Goal: Task Accomplishment & Management: Use online tool/utility

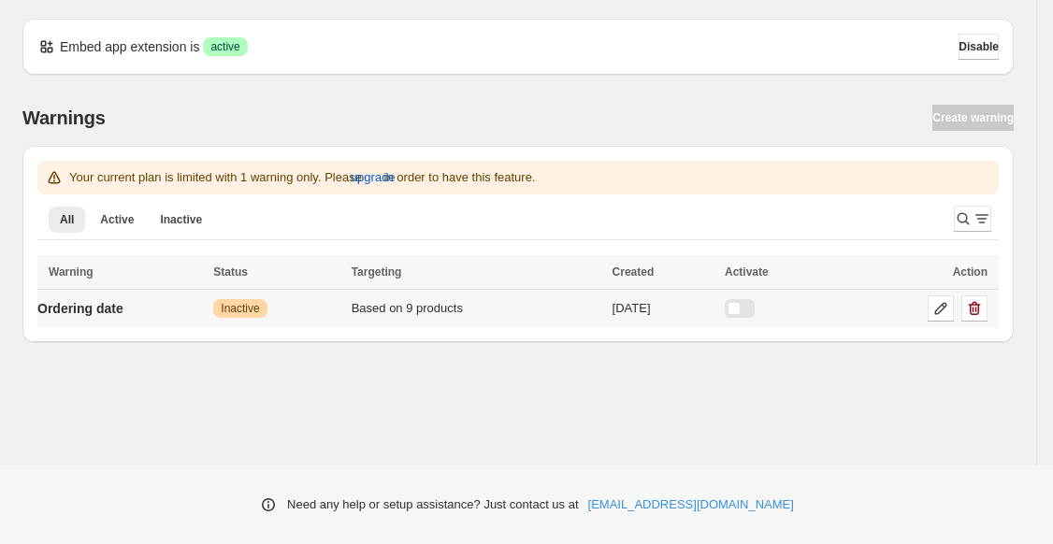
click at [754, 304] on div at bounding box center [740, 308] width 30 height 19
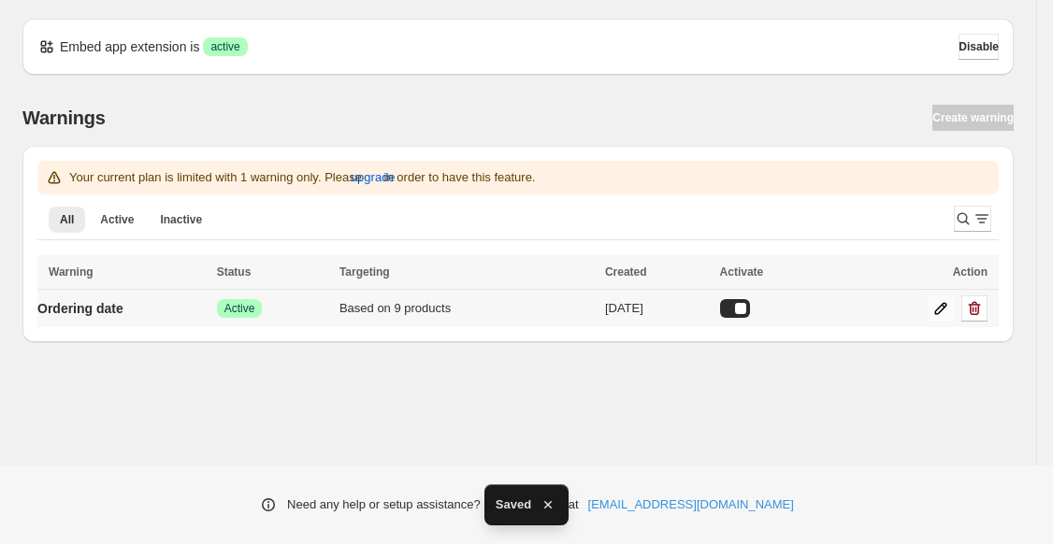
click at [941, 307] on icon at bounding box center [942, 309] width 12 height 12
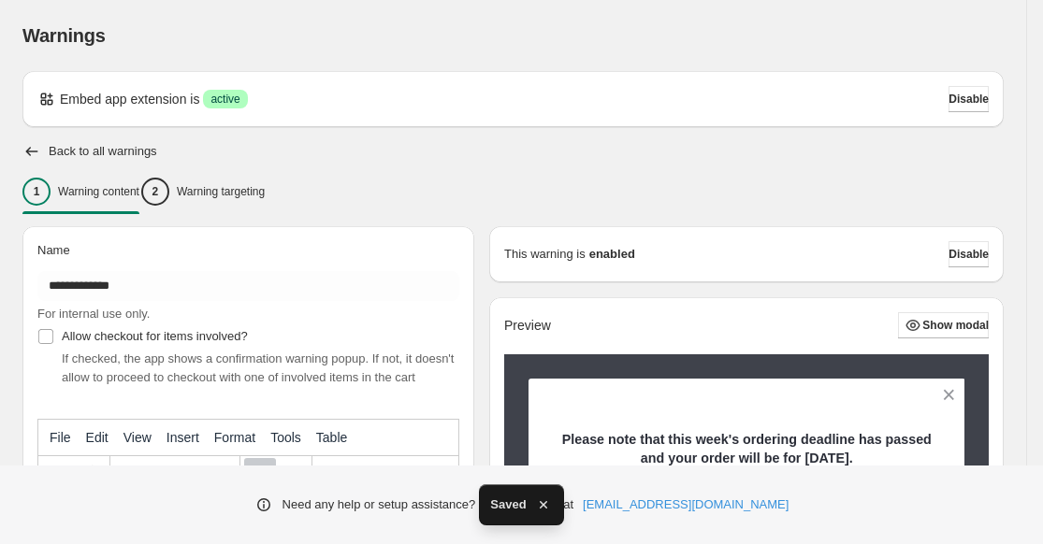
scroll to position [275, 0]
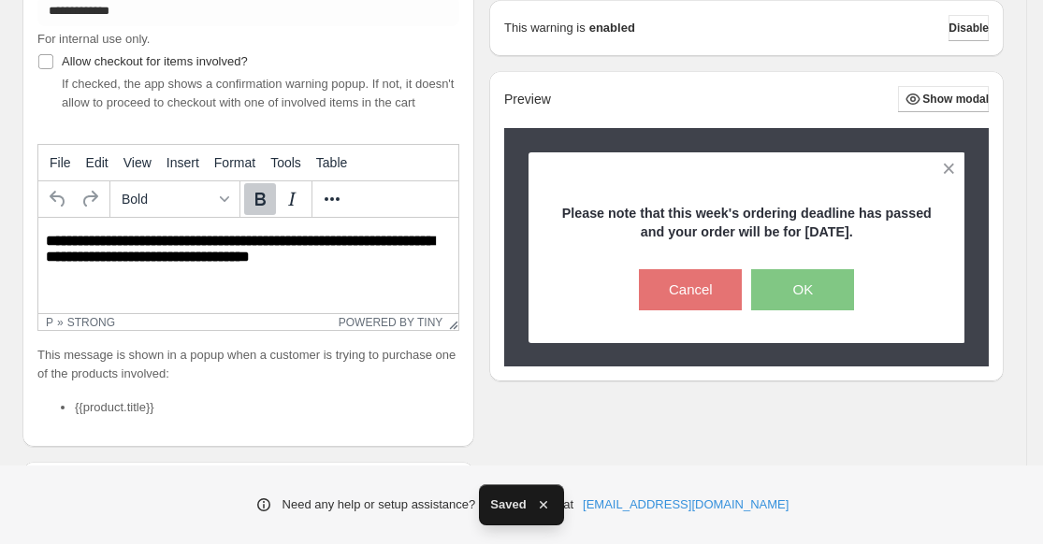
click at [324, 254] on strong "**********" at bounding box center [240, 249] width 388 height 30
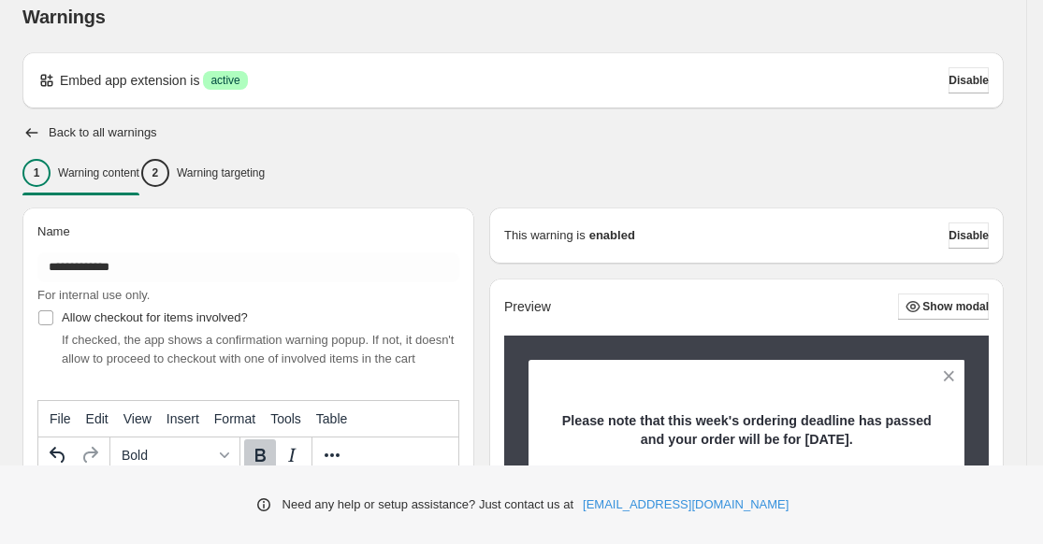
scroll to position [21, 0]
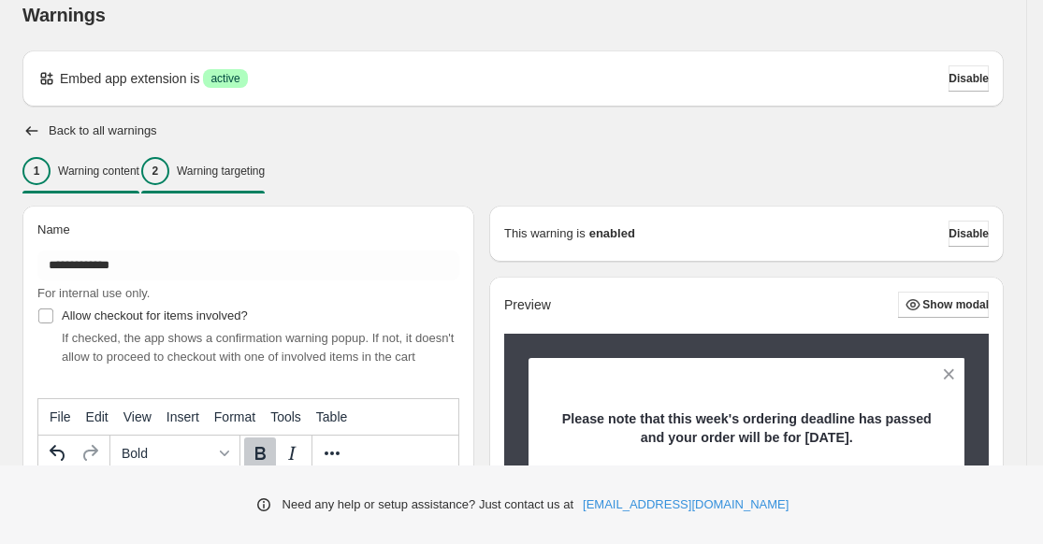
click at [204, 173] on div "2 Warning targeting" at bounding box center [202, 171] width 123 height 28
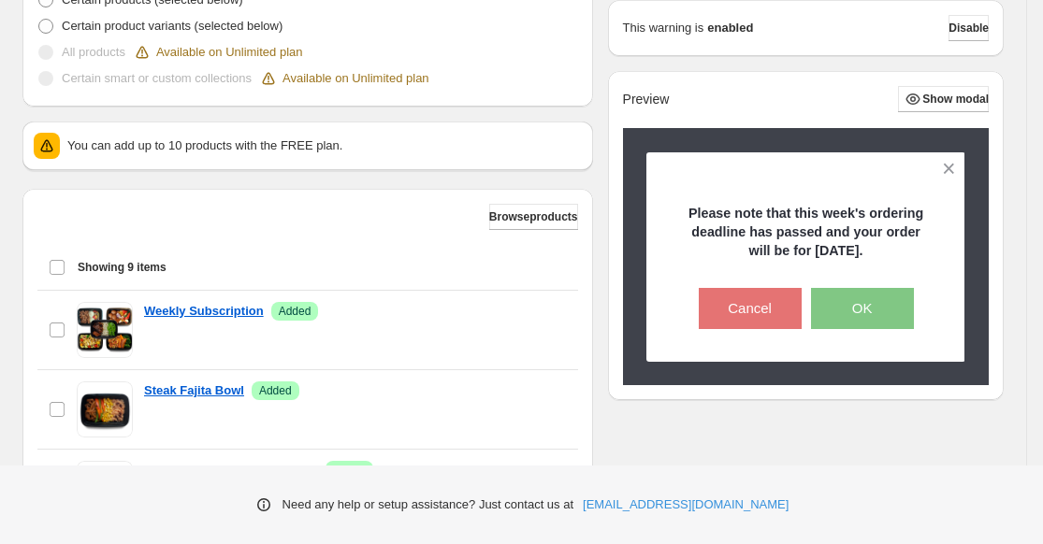
scroll to position [590, 0]
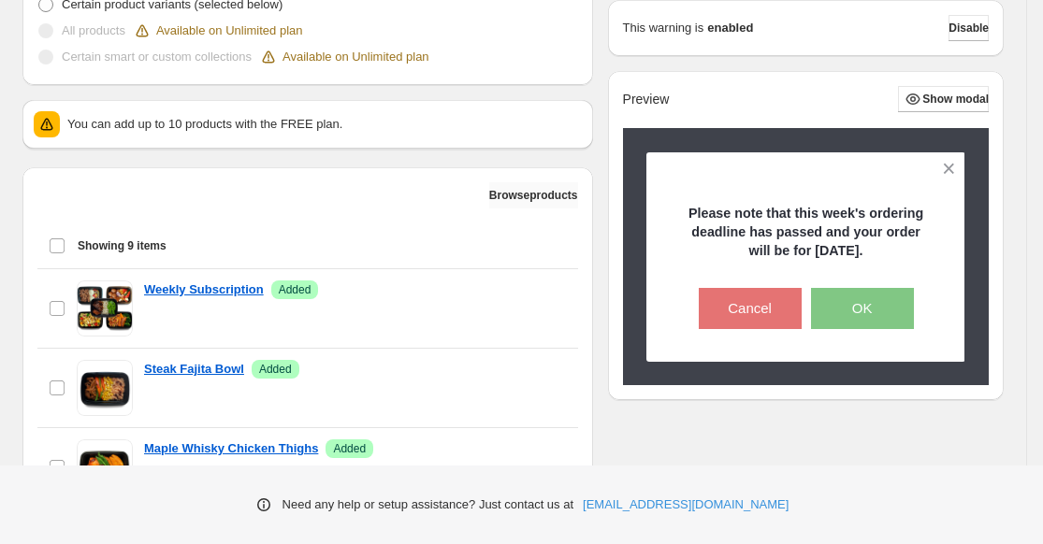
click at [513, 194] on span "Browse products" at bounding box center [533, 195] width 89 height 15
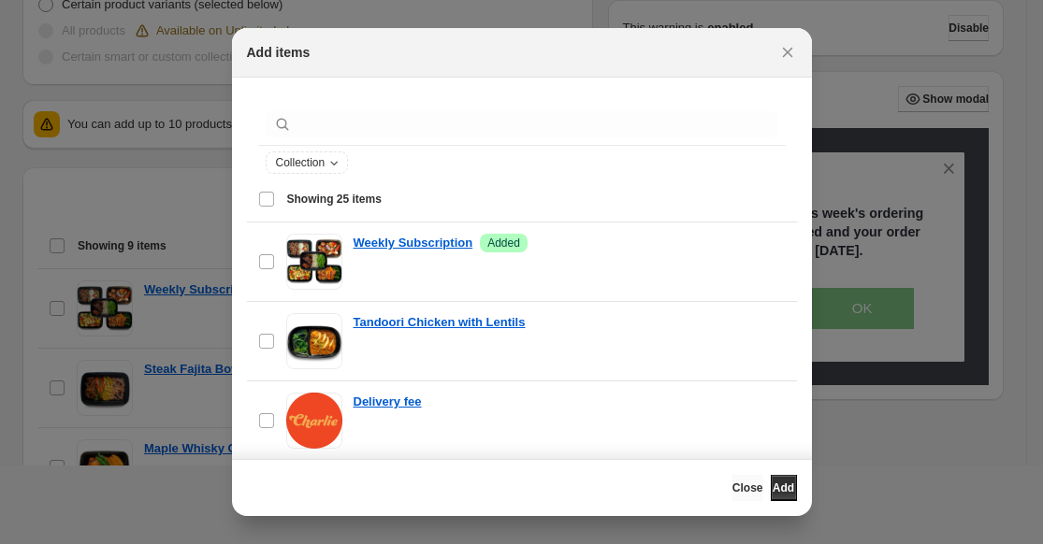
click at [733, 496] on button "Close" at bounding box center [748, 488] width 31 height 26
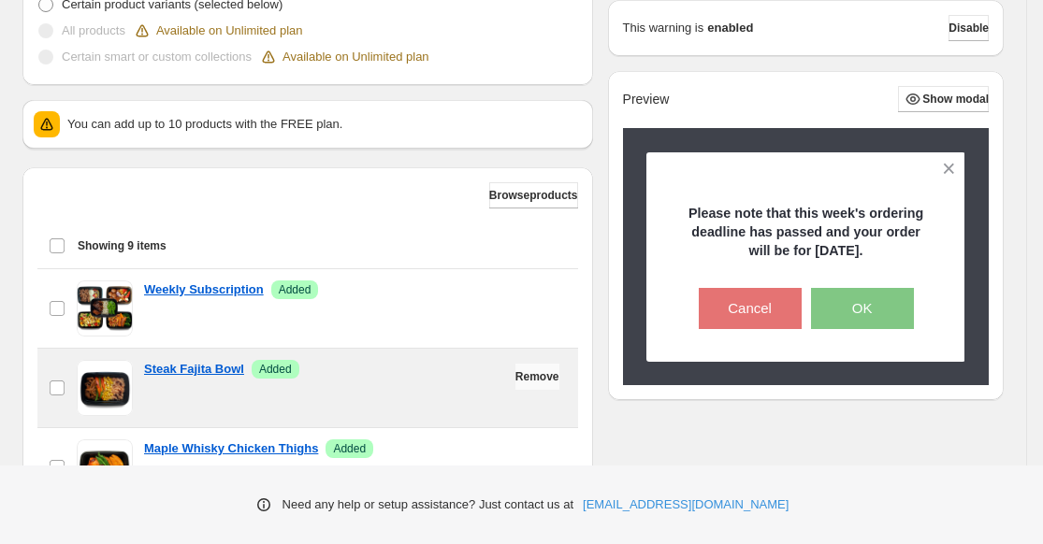
click at [520, 377] on span "Remove" at bounding box center [537, 377] width 44 height 15
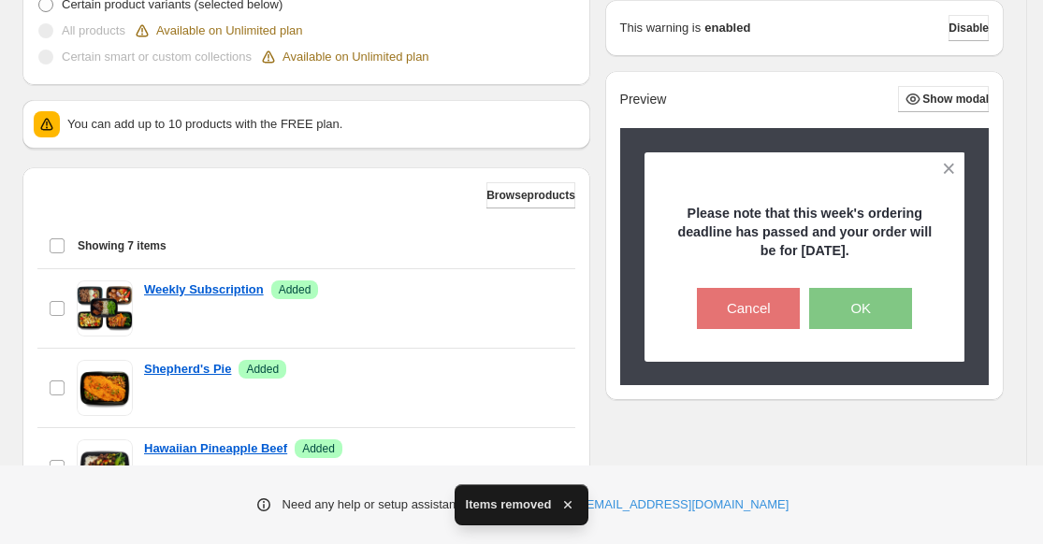
click at [520, 386] on div "checkbox Shepherd's Pie Success Added Remove" at bounding box center [306, 388] width 515 height 56
click at [520, 386] on button "Remove" at bounding box center [535, 377] width 44 height 26
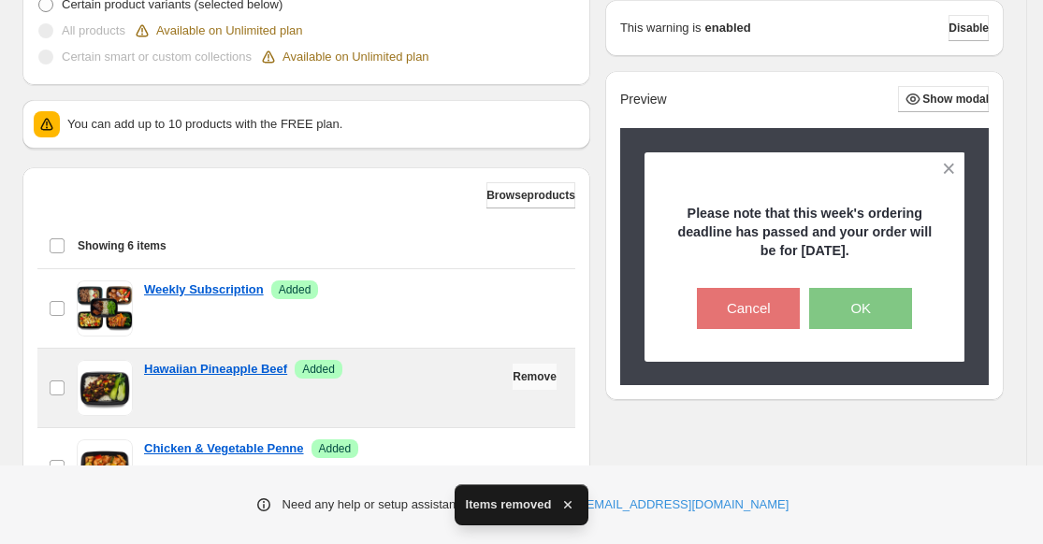
click at [518, 386] on button "Remove" at bounding box center [535, 377] width 44 height 26
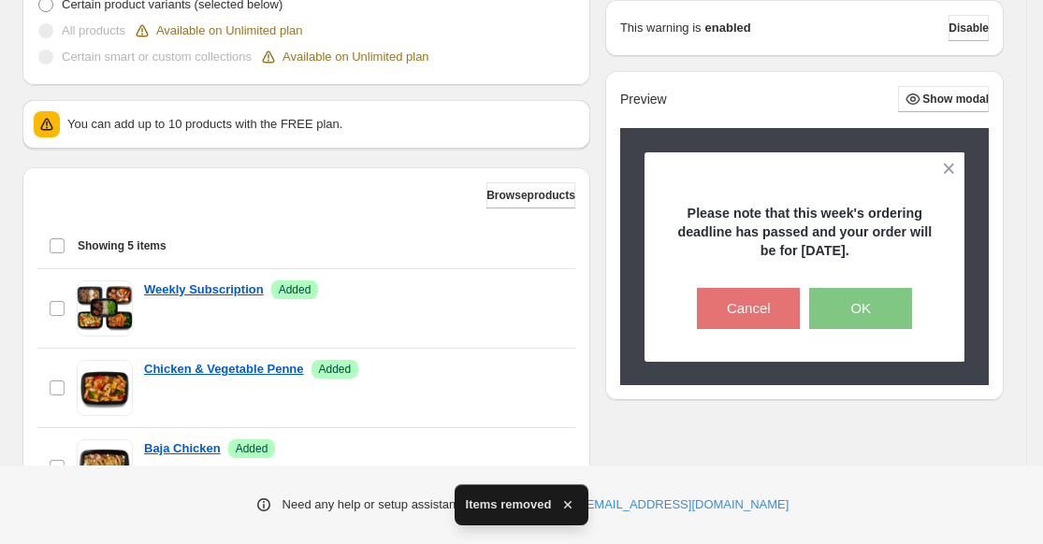
click at [518, 386] on button "Remove" at bounding box center [535, 377] width 44 height 26
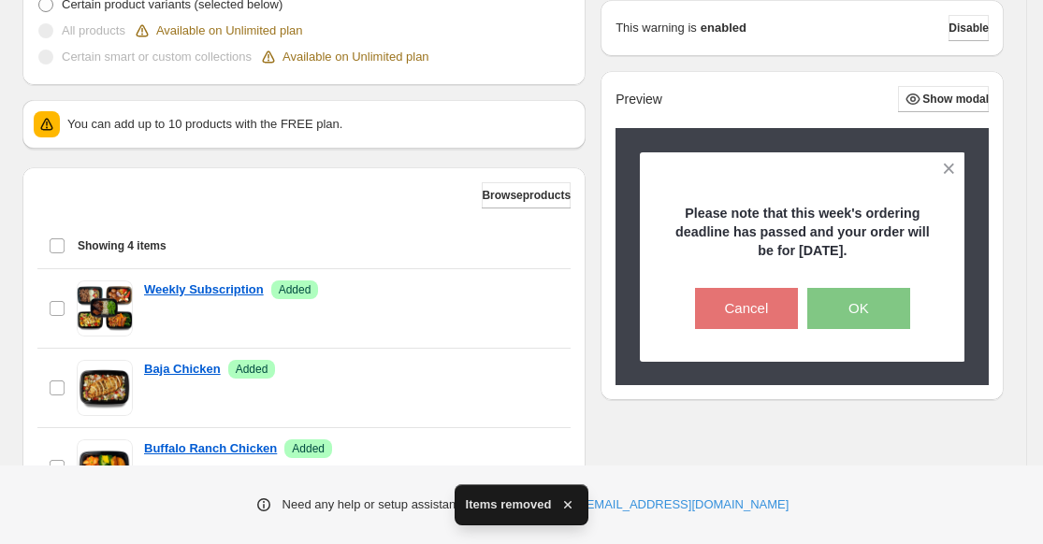
click at [518, 386] on button "Remove" at bounding box center [530, 377] width 44 height 26
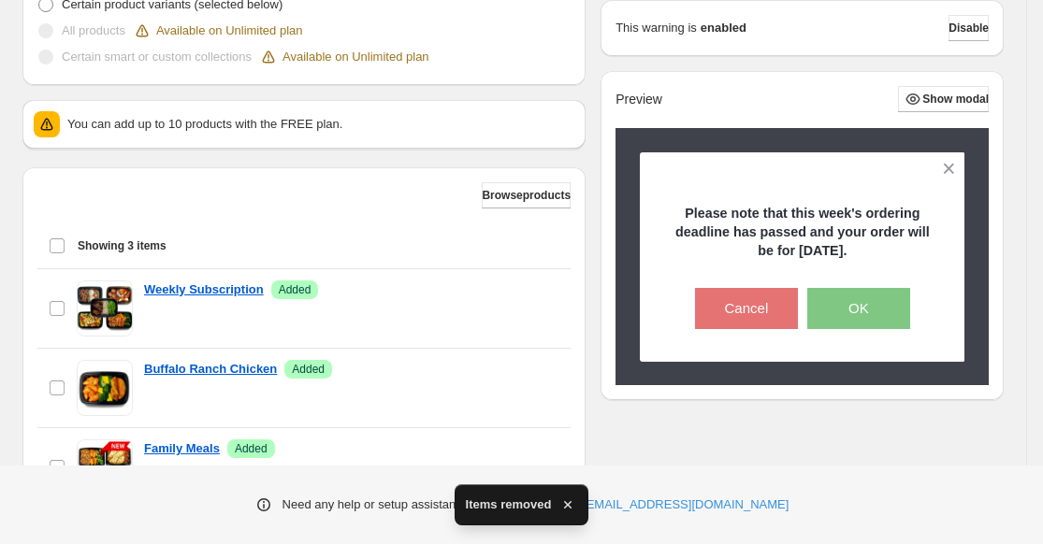
click at [518, 386] on button "Remove" at bounding box center [530, 377] width 44 height 26
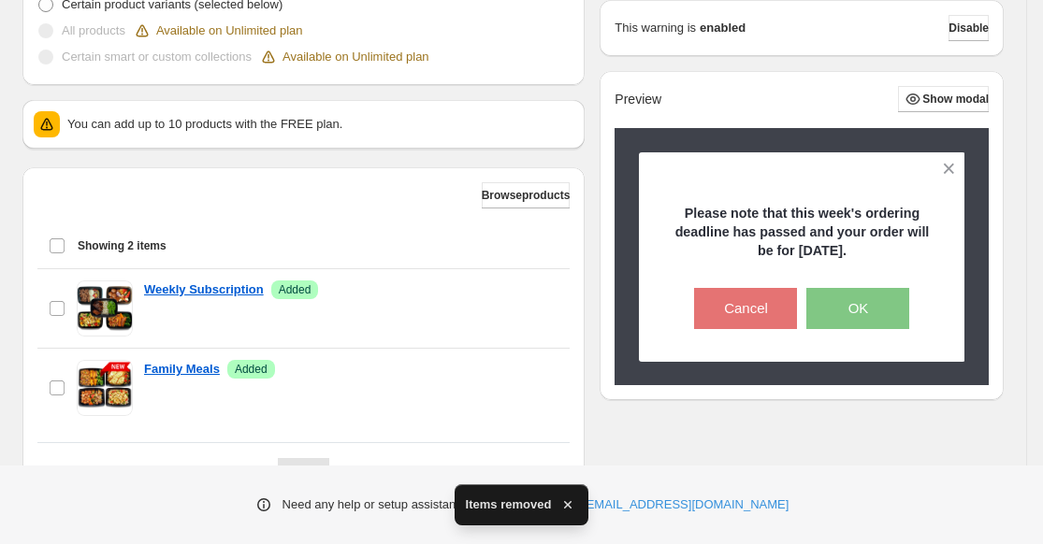
click at [570, 415] on div "Browse products Showing 2 items Select all 2 items Showing 2 items Select Selec…" at bounding box center [303, 304] width 532 height 245
click at [570, 424] on div "Browse products Showing 2 items Select all 2 items Showing 2 items Select Selec…" at bounding box center [303, 304] width 532 height 245
click at [498, 196] on span "Browse products" at bounding box center [526, 195] width 89 height 15
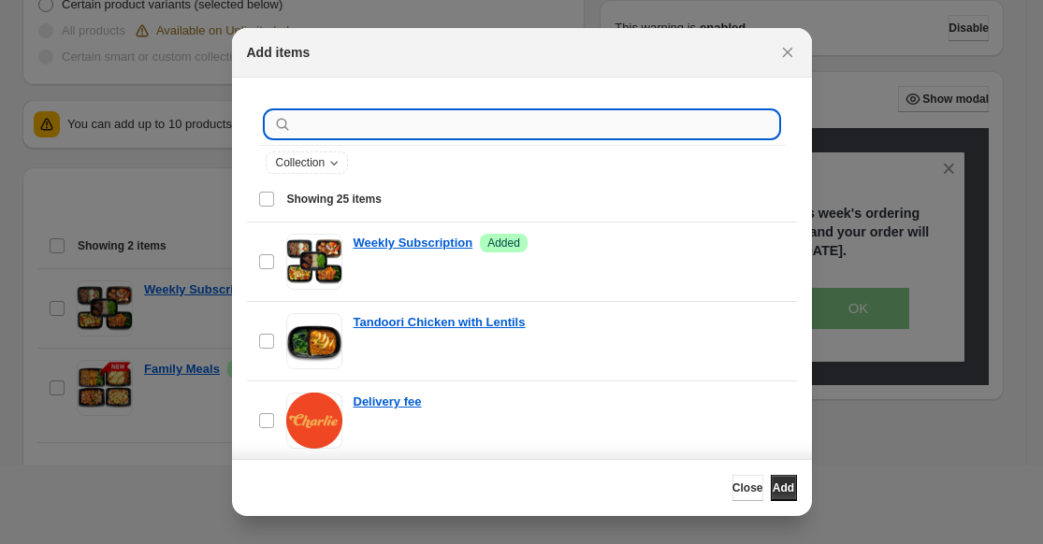
click at [484, 127] on input ":r1b:" at bounding box center [537, 124] width 483 height 26
type input "*"
click at [290, 163] on span "Collection" at bounding box center [301, 162] width 50 height 15
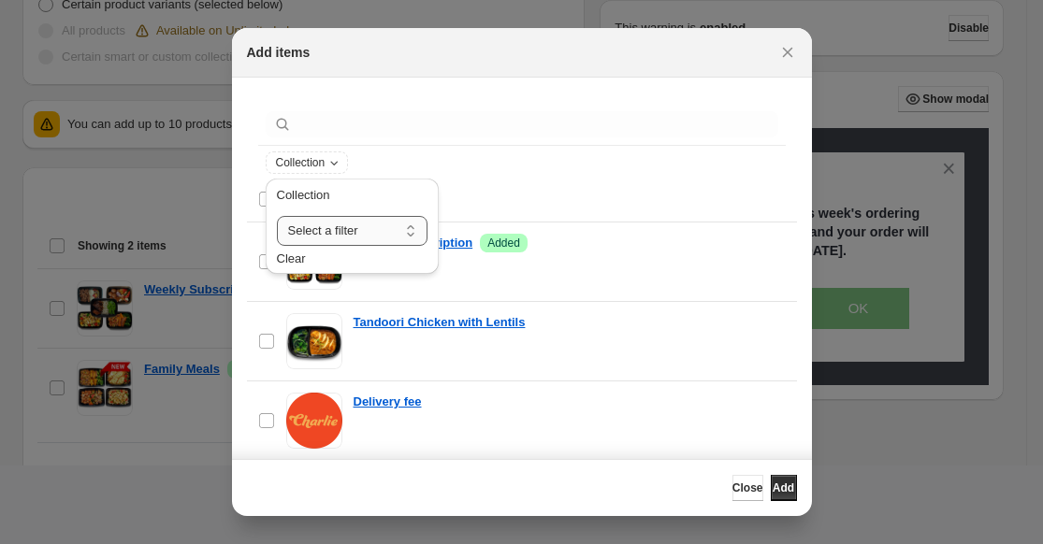
click at [322, 222] on select "**********" at bounding box center [352, 231] width 151 height 30
select select "**********"
click at [277, 216] on select "**********" at bounding box center [352, 231] width 151 height 30
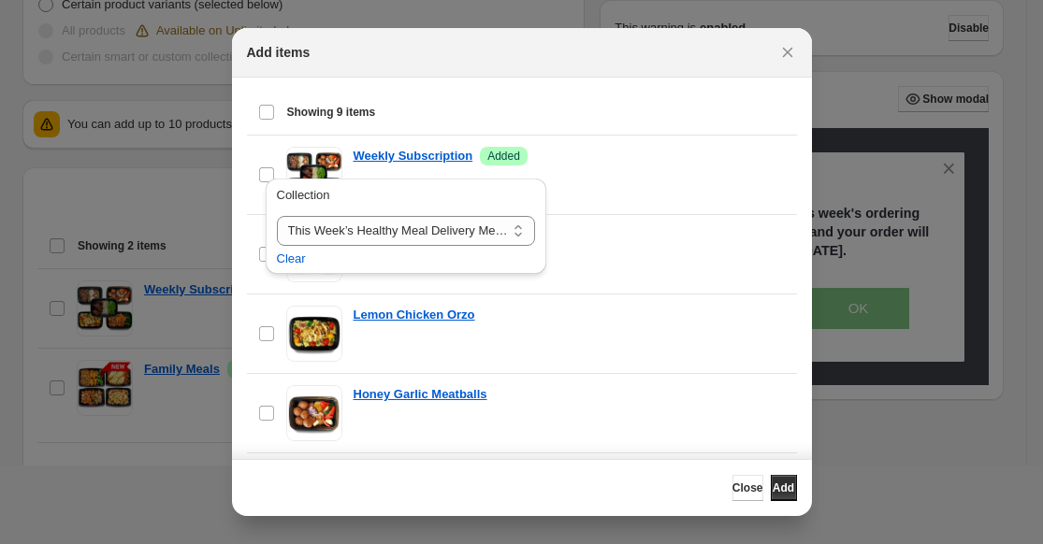
scroll to position [80, 0]
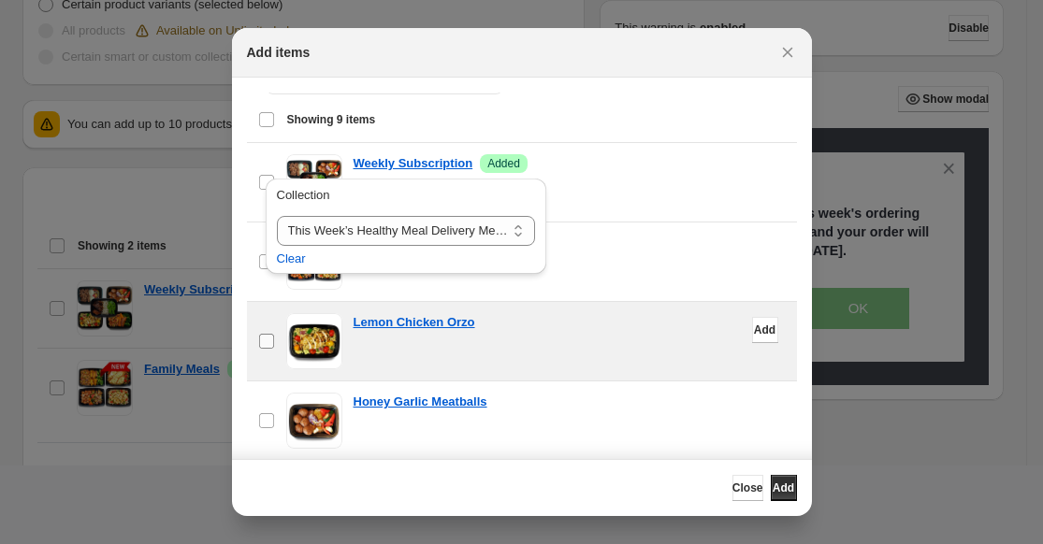
click at [252, 341] on label "checkbox" at bounding box center [266, 341] width 39 height 79
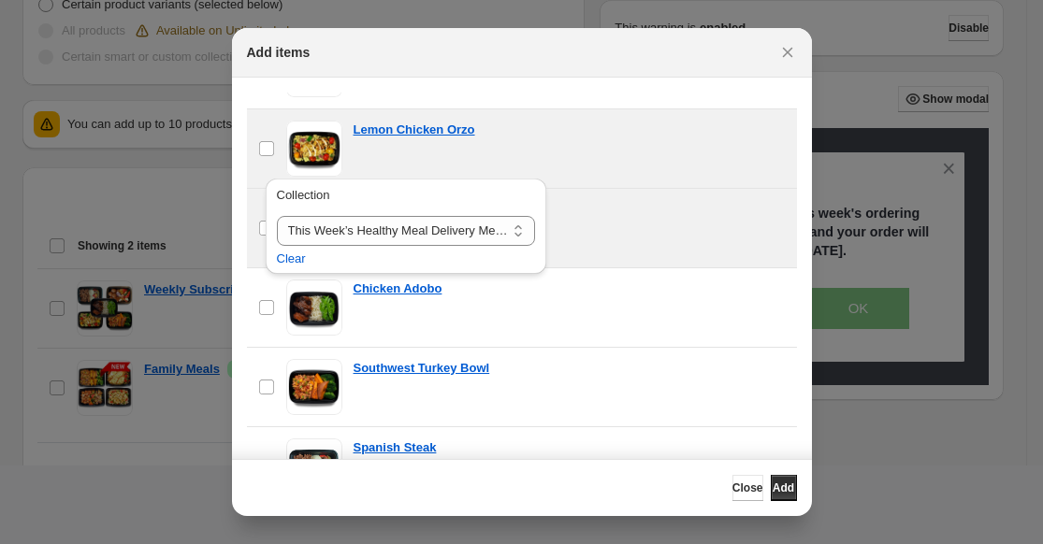
scroll to position [288, 0]
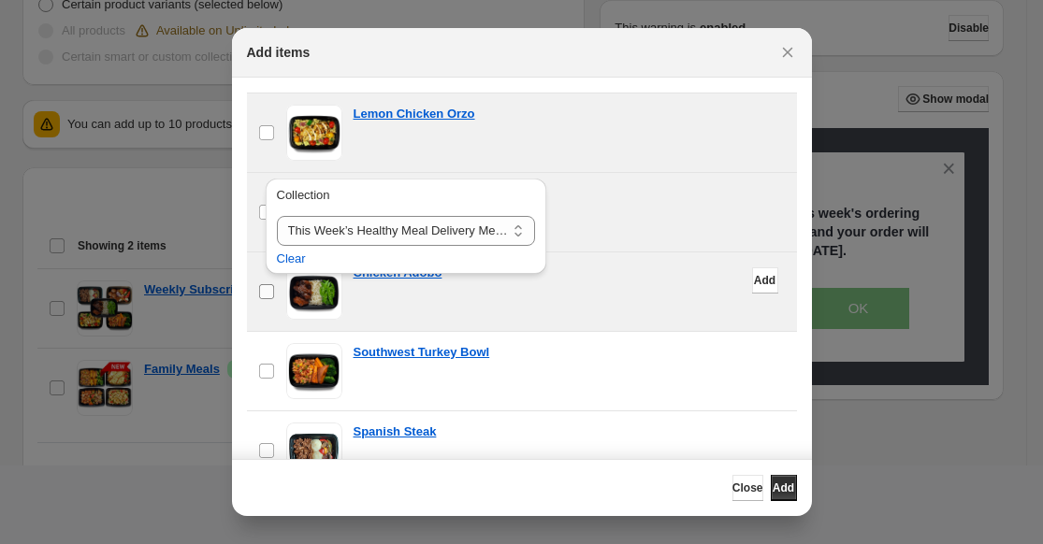
click at [265, 299] on span ":r1b:" at bounding box center [266, 291] width 17 height 17
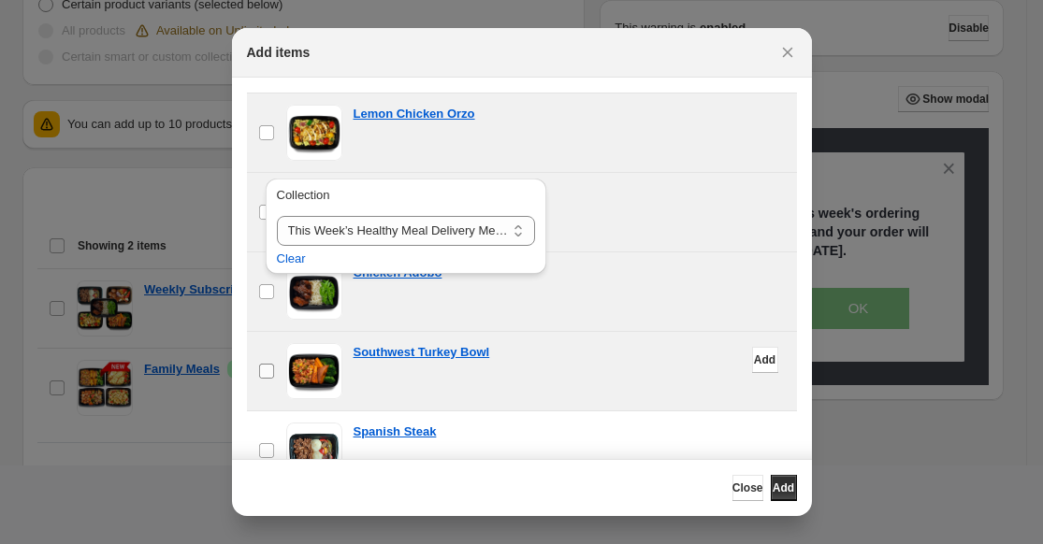
click at [268, 358] on label "checkbox" at bounding box center [266, 371] width 39 height 79
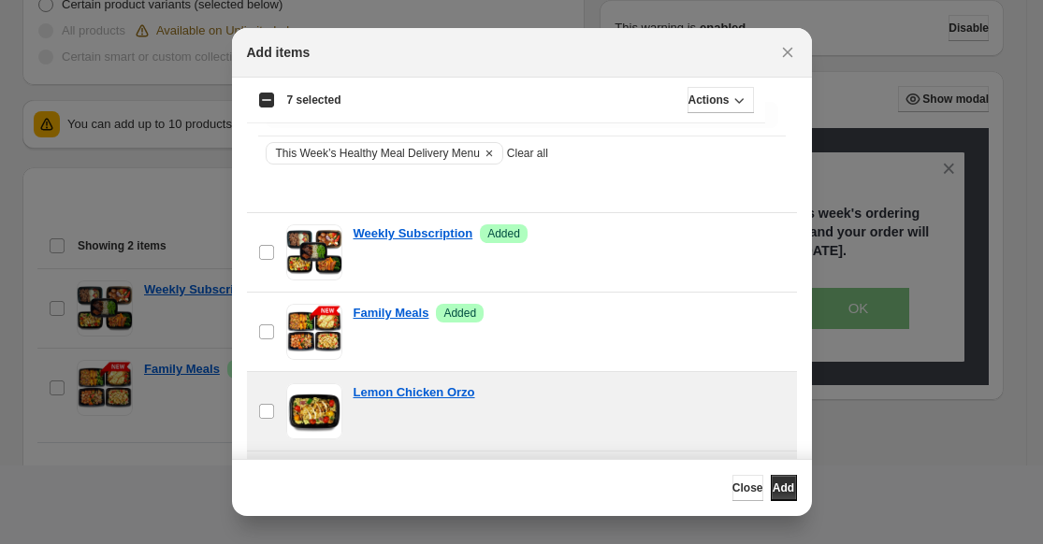
scroll to position [0, 0]
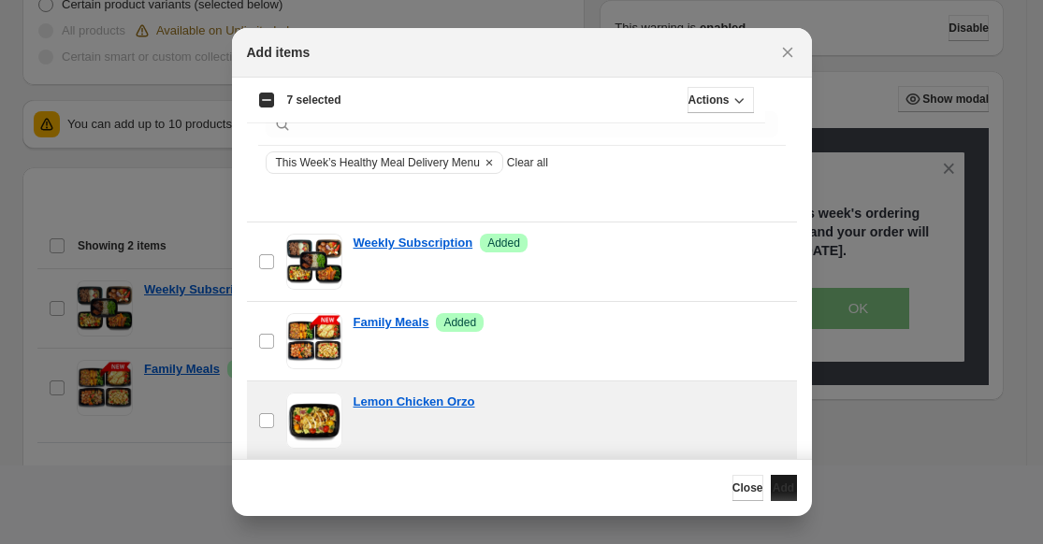
click at [771, 482] on button "Add" at bounding box center [784, 488] width 26 height 26
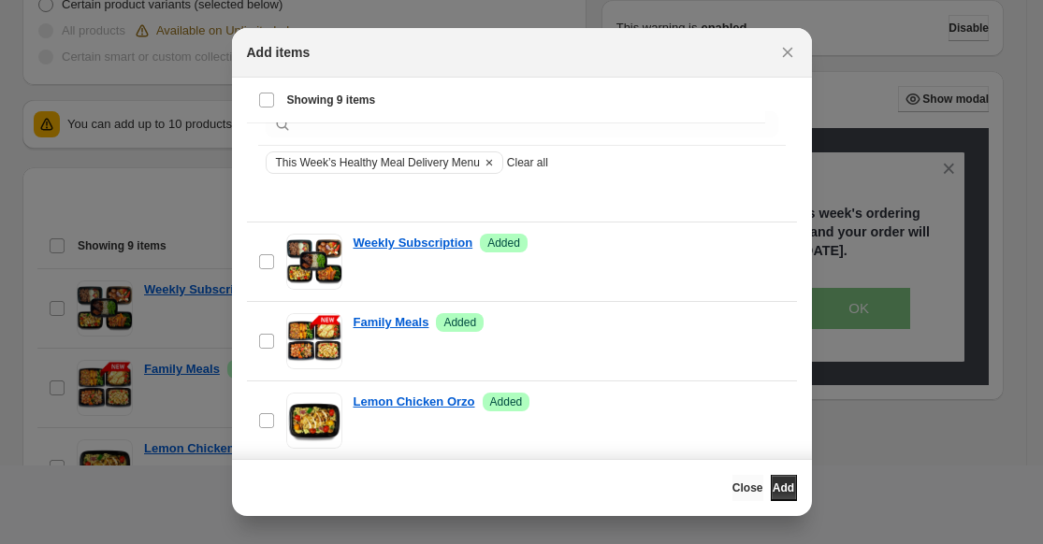
click at [733, 487] on span "Close" at bounding box center [748, 488] width 31 height 15
